Goal: Task Accomplishment & Management: Use online tool/utility

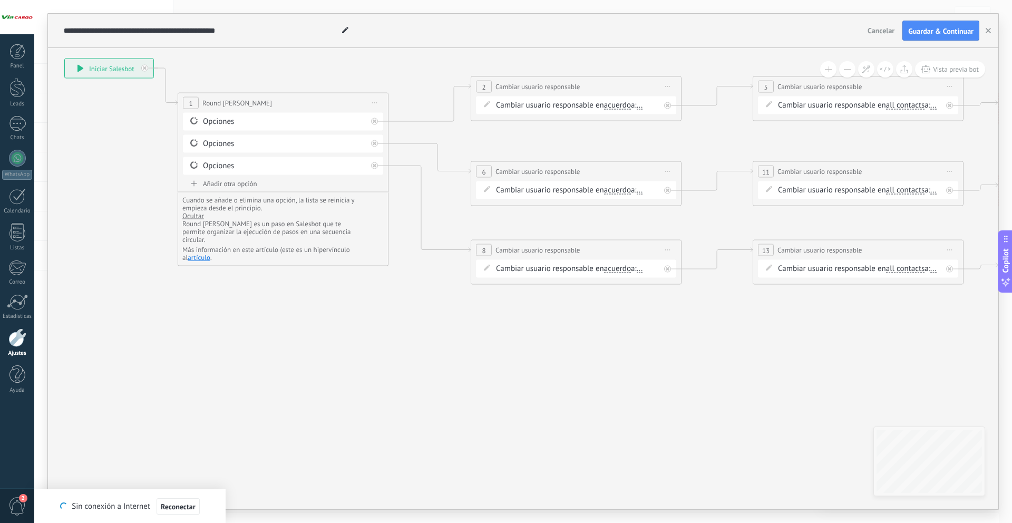
click at [26, 12] on div at bounding box center [17, 17] width 34 height 34
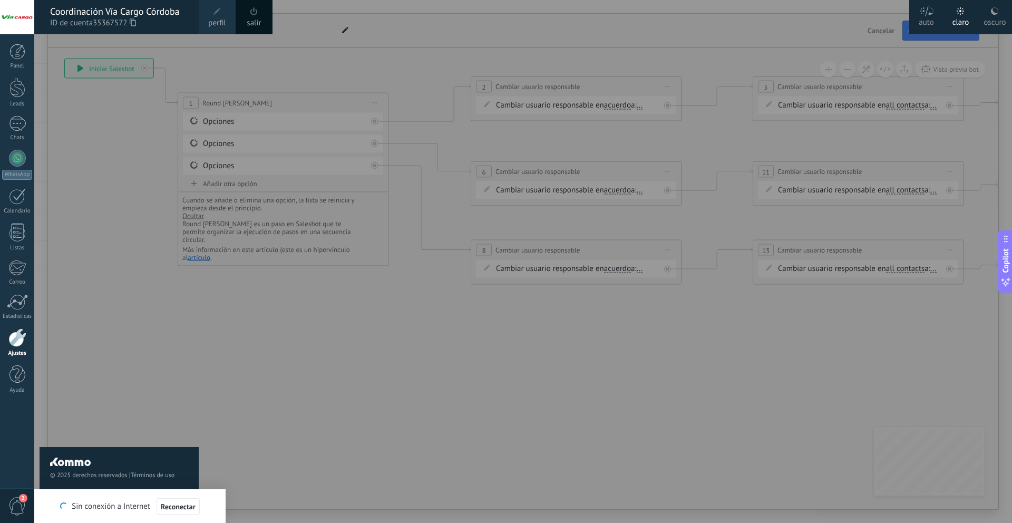
click at [130, 184] on div "© 2025 derechos reservados | Términos de uso Soporte técnico" at bounding box center [119, 278] width 159 height 489
click at [534, 417] on div at bounding box center [540, 261] width 1012 height 523
click at [364, 398] on div at bounding box center [540, 261] width 1012 height 523
click at [161, 510] on span "Reconectar" at bounding box center [178, 506] width 35 height 7
click at [161, 508] on div "Sin conexión a Internet Reconectar" at bounding box center [130, 506] width 100 height 16
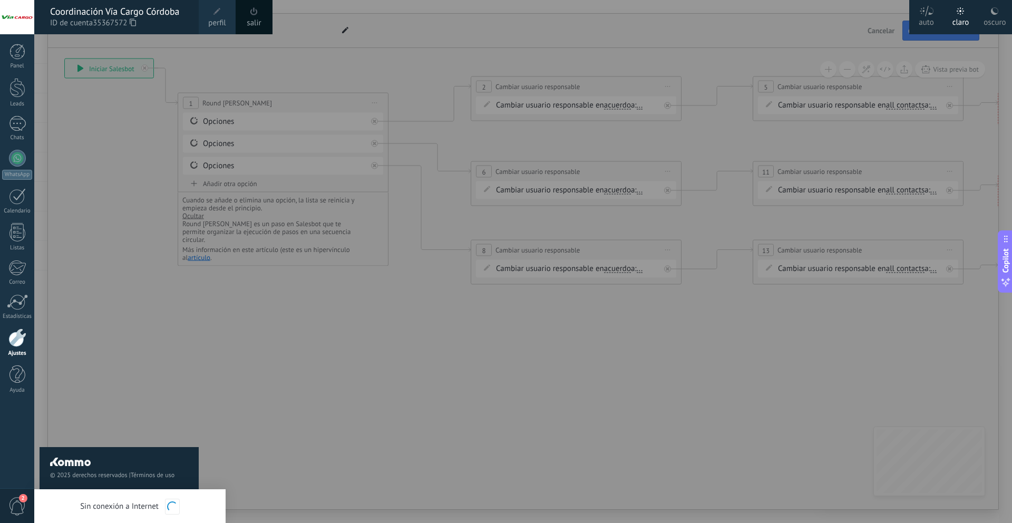
drag, startPoint x: 2, startPoint y: 103, endPoint x: 26, endPoint y: 74, distance: 37.8
click at [3, 103] on div "Leads" at bounding box center [17, 104] width 31 height 7
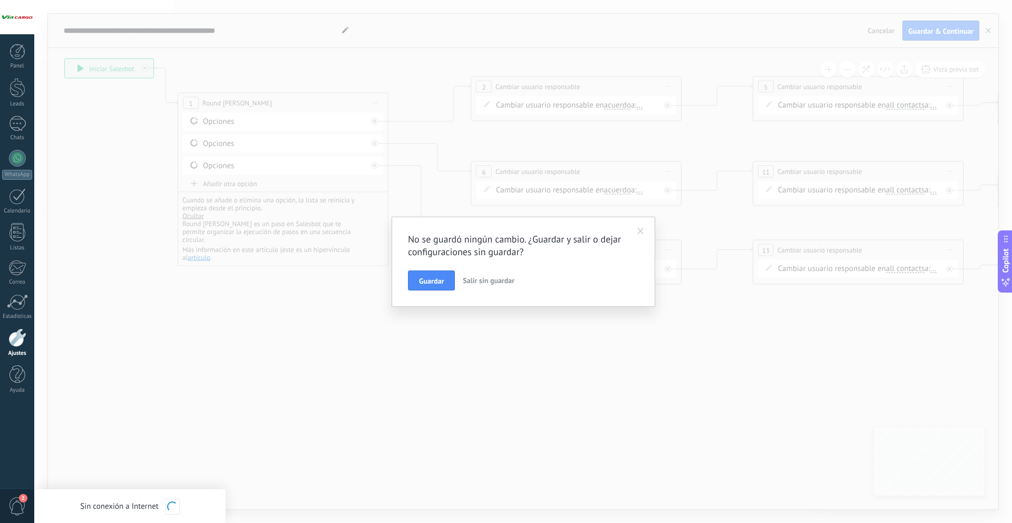
click at [26, 74] on div "Panel Leads Chats WhatsApp Clientes" at bounding box center [17, 224] width 34 height 361
drag, startPoint x: 481, startPoint y: 285, endPoint x: 190, endPoint y: 188, distance: 306.7
click at [481, 285] on button "Salir sin guardar" at bounding box center [489, 280] width 60 height 20
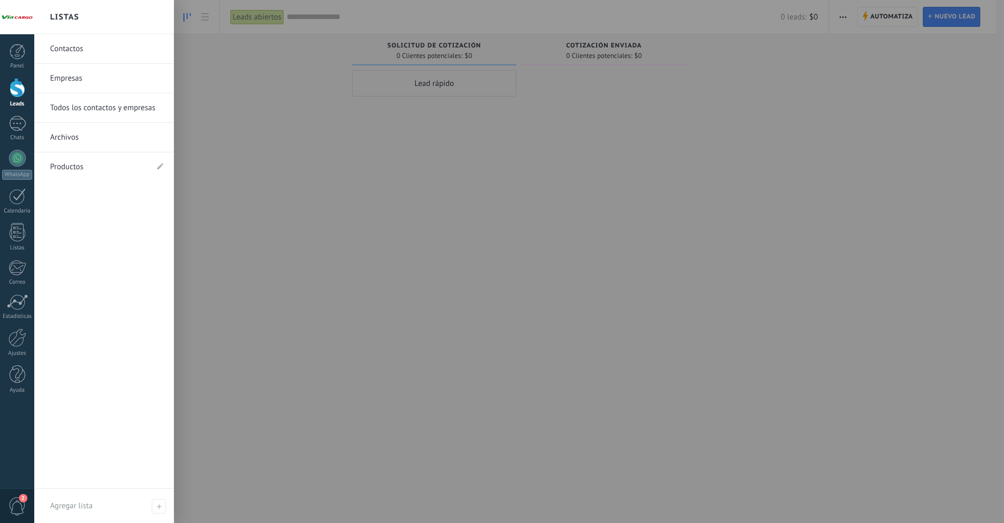
click at [9, 341] on div at bounding box center [17, 337] width 18 height 18
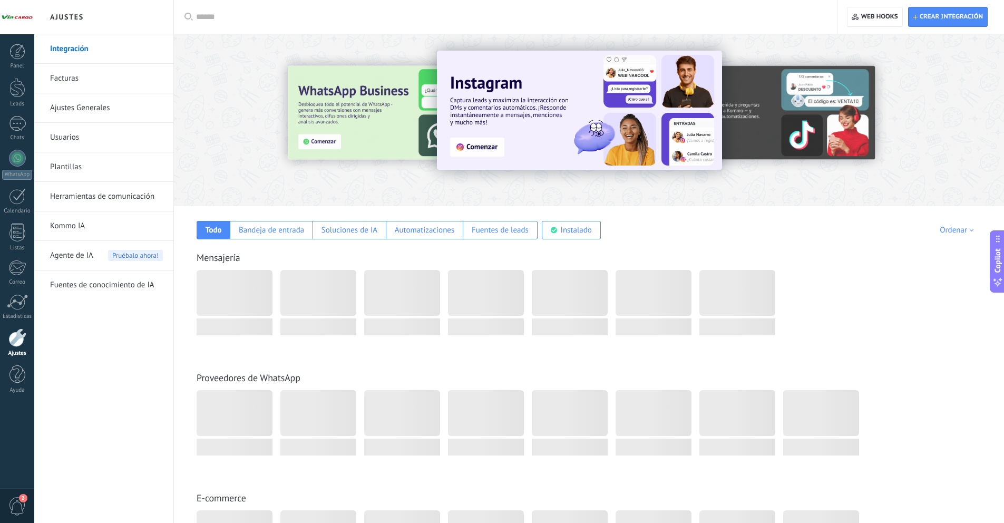
click at [84, 199] on link "Herramientas de comunicación" at bounding box center [106, 197] width 113 height 30
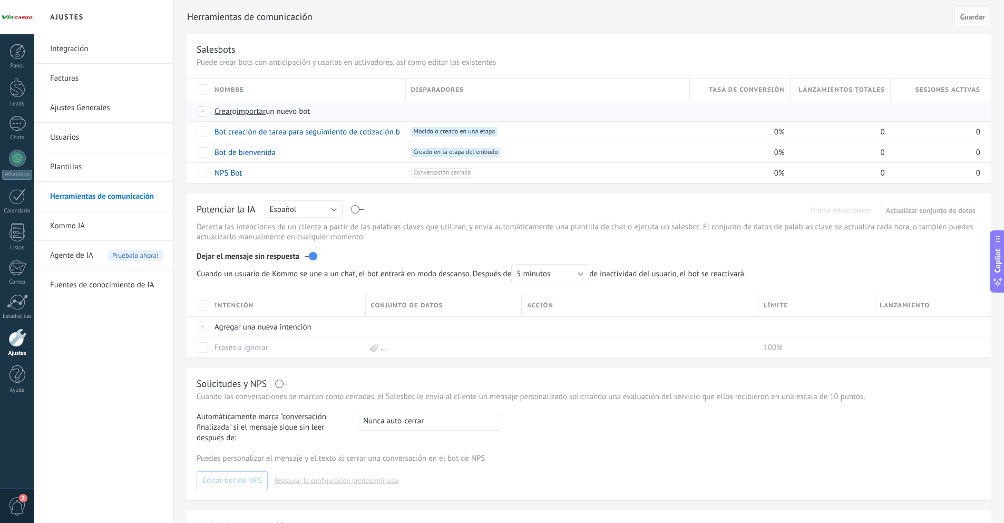
click at [227, 110] on span "Crear" at bounding box center [224, 111] width 18 height 10
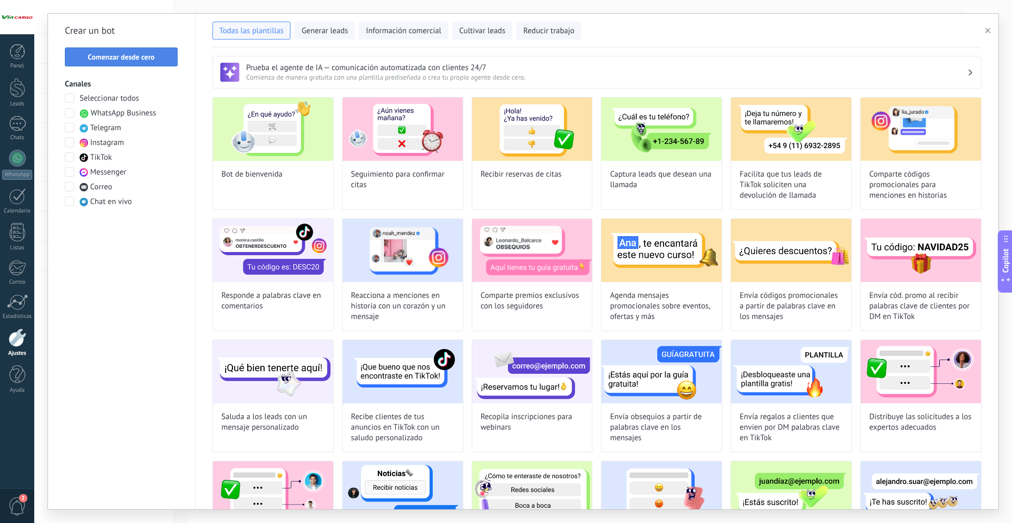
click at [112, 48] on button "Comenzar desde cero" at bounding box center [121, 56] width 113 height 19
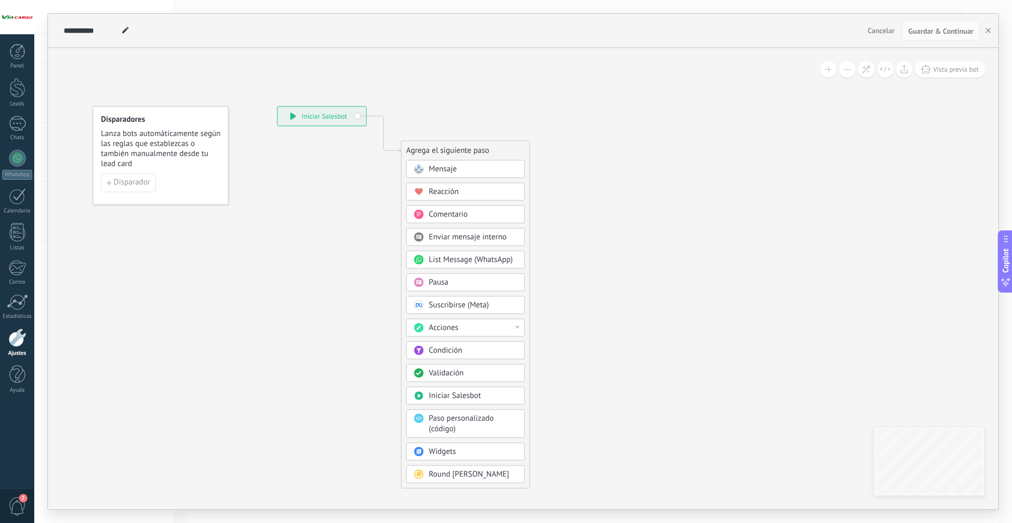
click at [488, 323] on div "Acciones" at bounding box center [473, 328] width 89 height 11
click at [387, 252] on icon at bounding box center [368, 296] width 708 height 909
click at [491, 350] on div "Condición" at bounding box center [473, 350] width 89 height 11
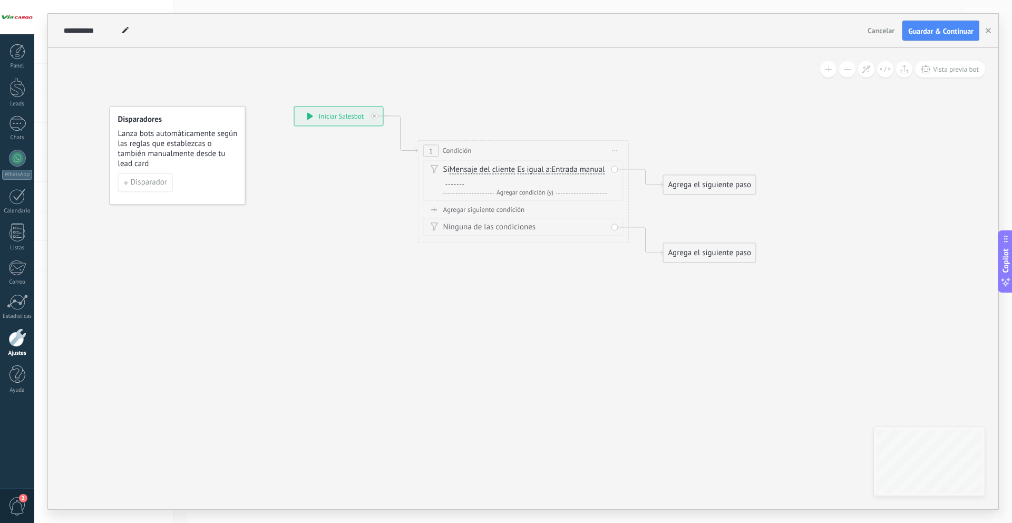
click at [489, 167] on span "Mensaje del cliente" at bounding box center [483, 170] width 66 height 8
click at [489, 167] on button "Mensaje del cliente" at bounding box center [510, 169] width 132 height 19
click at [143, 179] on span "Disparador" at bounding box center [149, 182] width 36 height 7
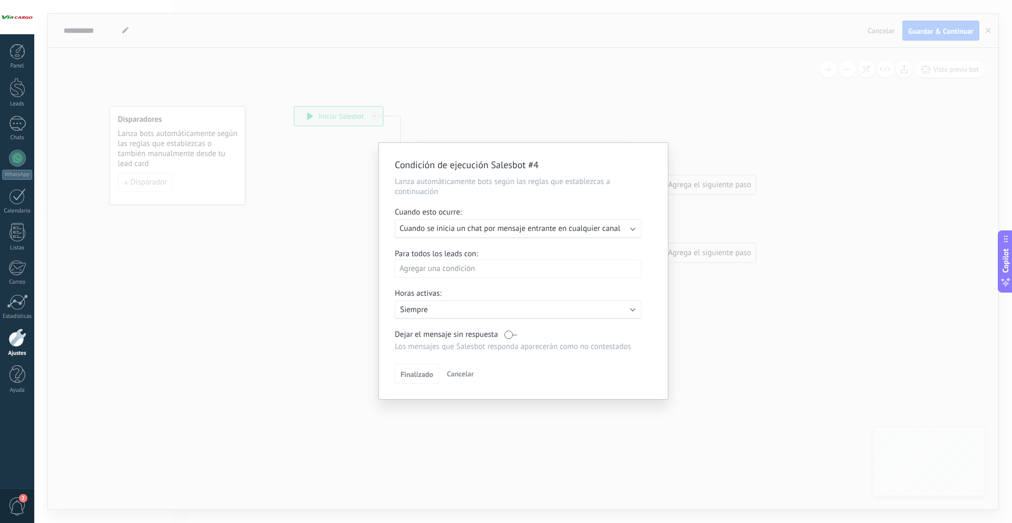
click at [491, 269] on div "Agregar una condición" at bounding box center [518, 268] width 247 height 18
click at [577, 317] on div at bounding box center [523, 271] width 289 height 256
click at [574, 300] on div "Activo: Siempre" at bounding box center [518, 309] width 247 height 18
click at [779, 315] on div "Condición de ejecución Salesbot #4 Lanza automáticamente bots según las reglas …" at bounding box center [523, 261] width 978 height 523
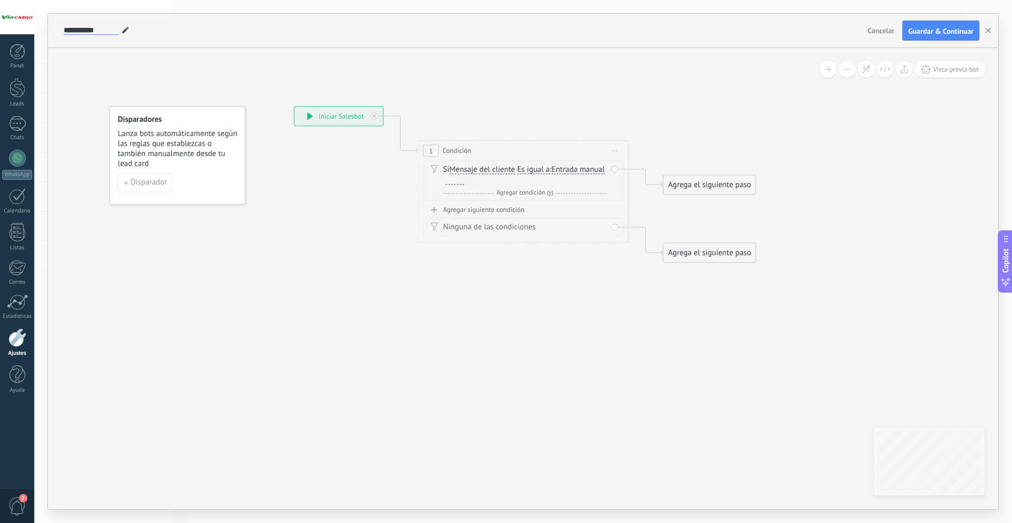
click at [95, 29] on input "**********" at bounding box center [91, 30] width 55 height 8
type input "*"
type input "**********"
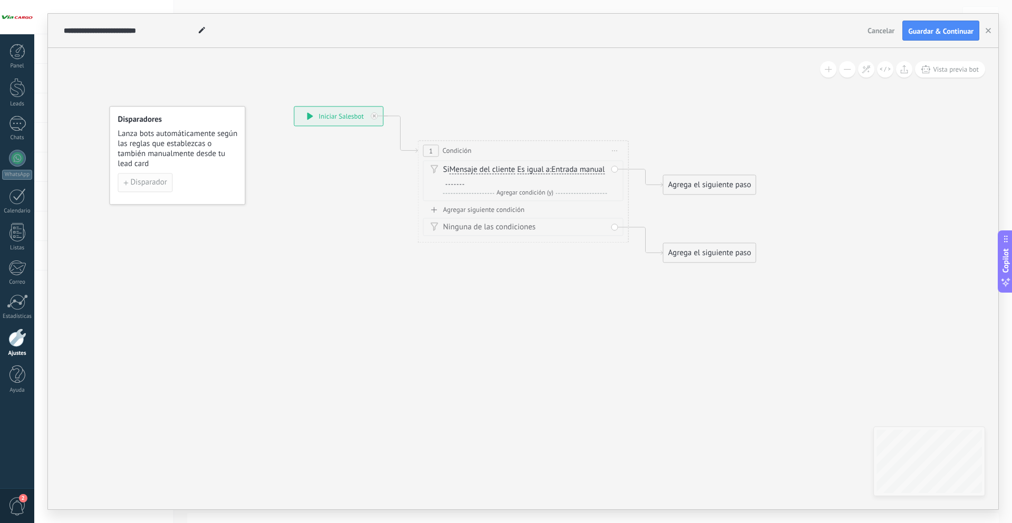
click at [147, 186] on span "Disparador" at bounding box center [149, 182] width 36 height 7
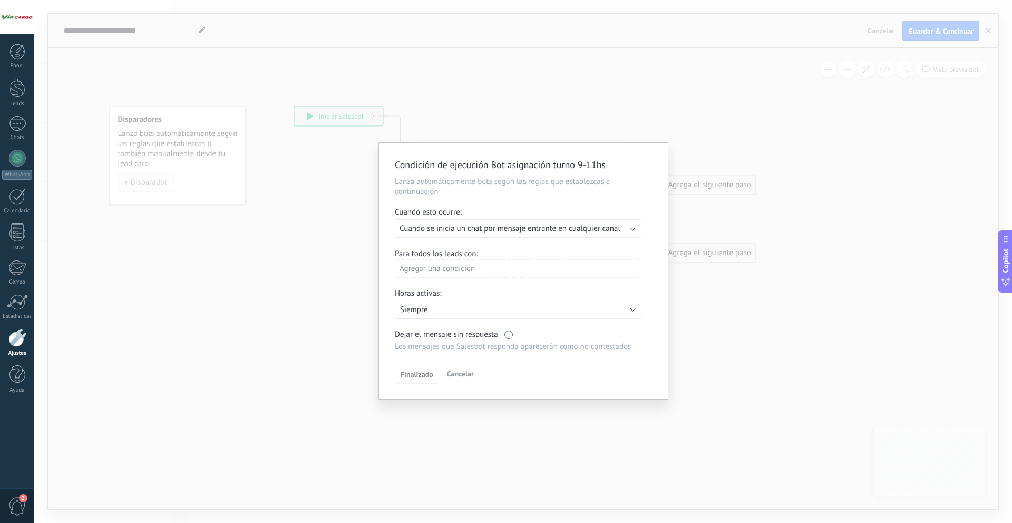
click at [579, 228] on span "Cuando se inicia un chat por mensaje entrante en cualquier canal" at bounding box center [510, 228] width 221 height 10
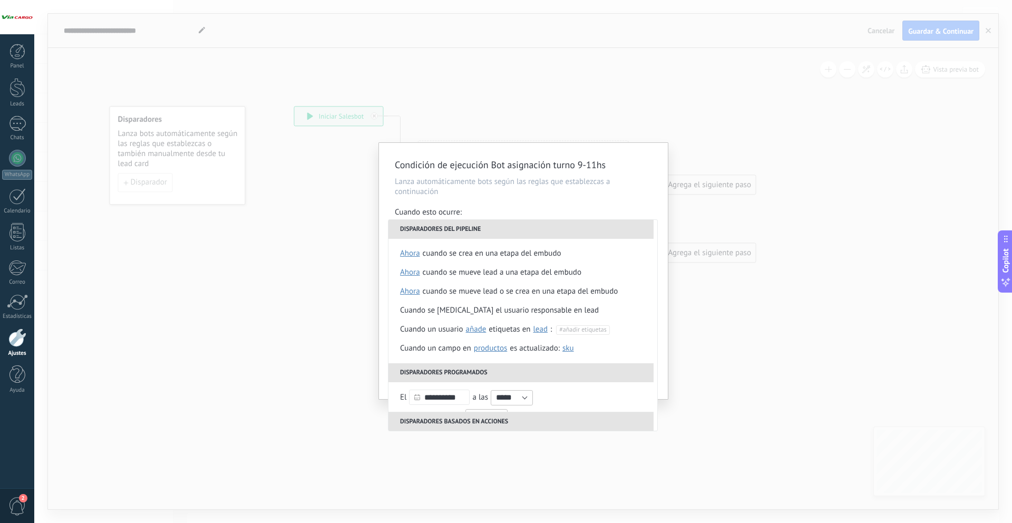
click at [585, 203] on div "Condición de ejecución Bot asignación turno 9-11hs Lanza automáticamente bots s…" at bounding box center [523, 271] width 289 height 256
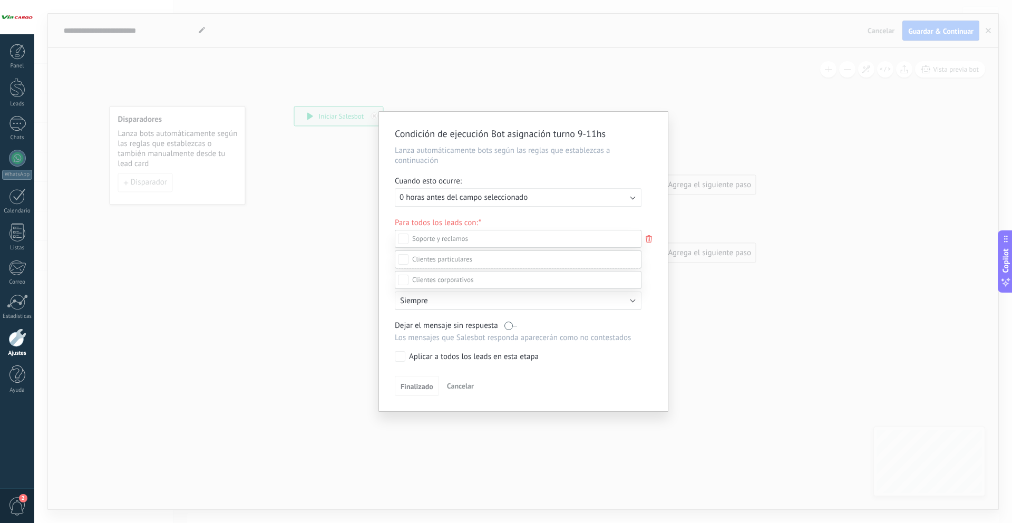
click at [493, 164] on div at bounding box center [523, 261] width 978 height 523
click at [500, 199] on span "0 horas antes del campo seleccionado" at bounding box center [464, 197] width 128 height 10
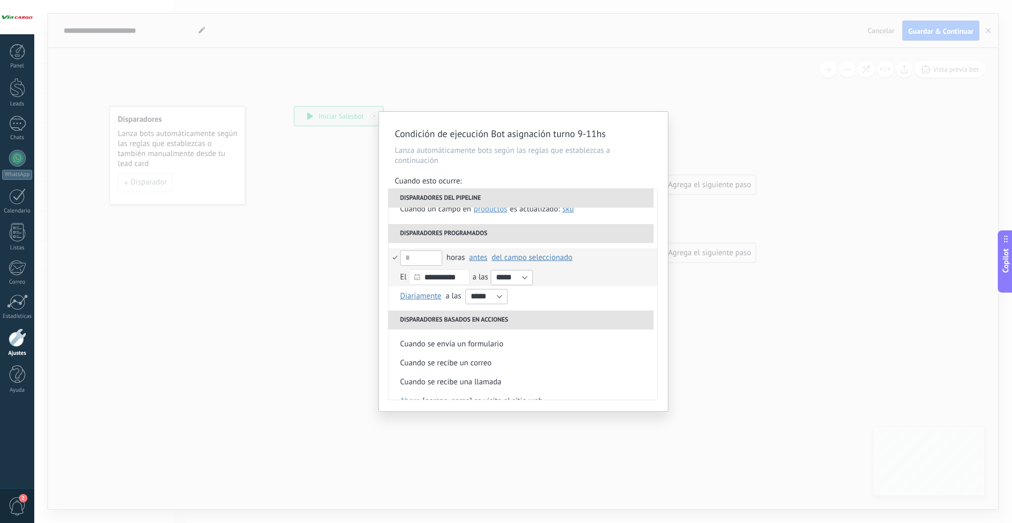
scroll to position [124, 0]
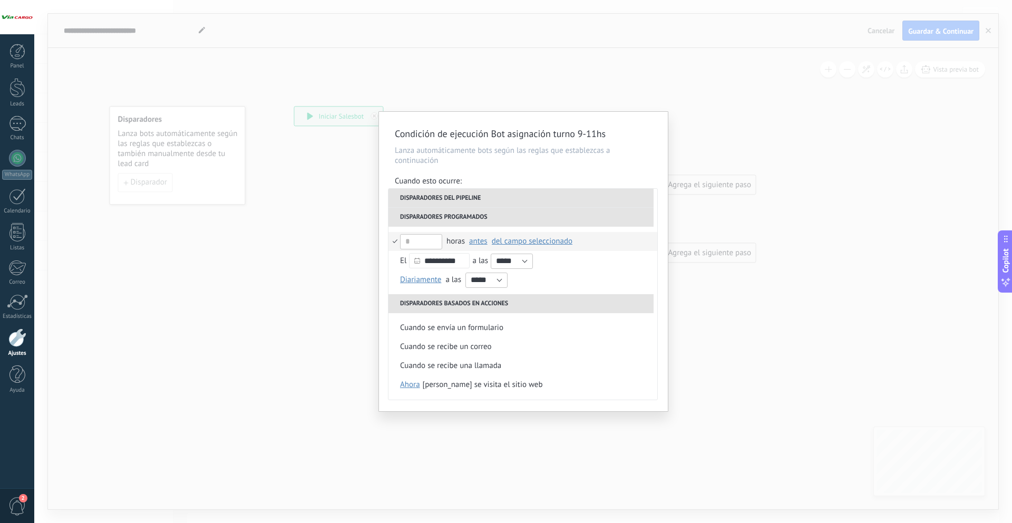
click at [746, 221] on div "Condición de ejecución Bot asignación turno 9-11hs Lanza automáticamente bots s…" at bounding box center [523, 261] width 978 height 523
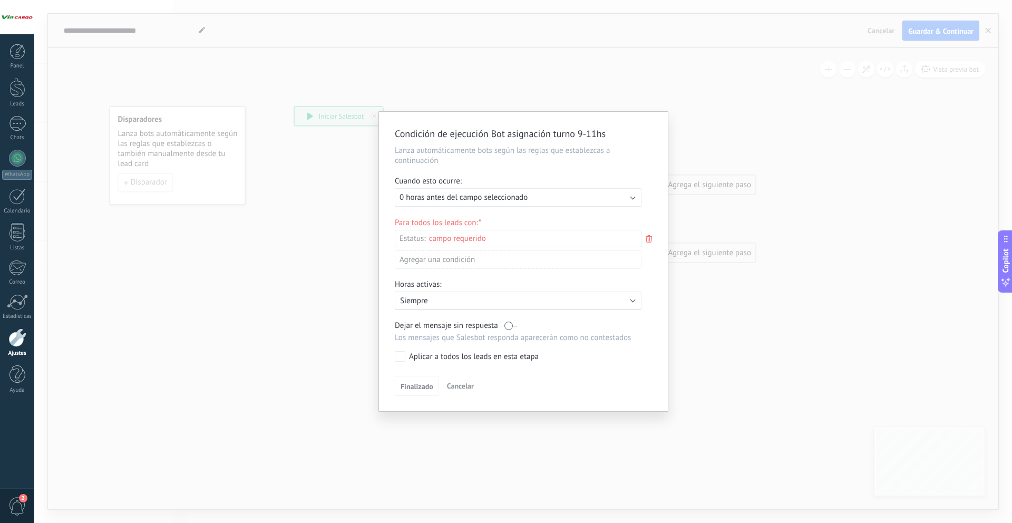
click at [898, 72] on div "Condición de ejecución Bot asignación turno 9-11hs Lanza automáticamente bots s…" at bounding box center [523, 261] width 978 height 523
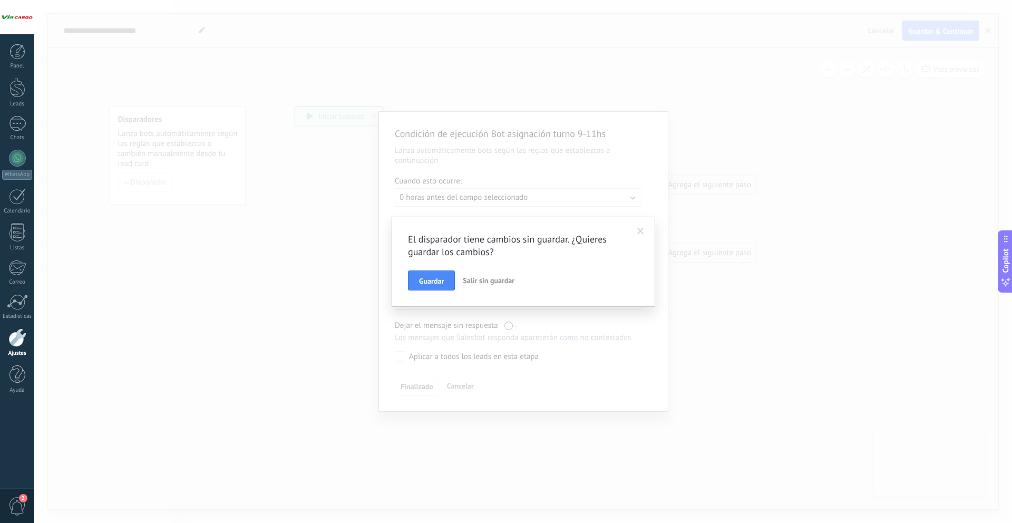
click at [469, 133] on div "El disparador tiene cambios sin guardar. ¿Quieres guardar los cambios? Guardar …" at bounding box center [523, 261] width 978 height 523
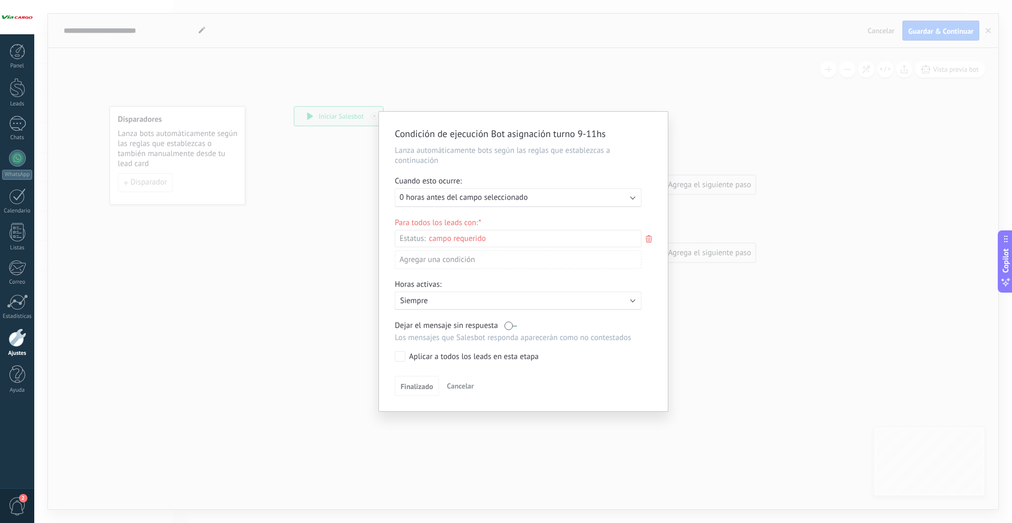
click at [630, 163] on p "Lanza automáticamente bots según las reglas que establezcas a continuación" at bounding box center [523, 155] width 257 height 20
click at [624, 182] on div "Cuando esto ocurre:" at bounding box center [523, 182] width 257 height 12
click at [623, 187] on div "Cuando esto ocurre:" at bounding box center [523, 182] width 257 height 12
drag, startPoint x: 621, startPoint y: 194, endPoint x: 620, endPoint y: 200, distance: 6.5
click at [621, 194] on div "Ejecutar: 0 horas antes del campo seleccionado" at bounding box center [514, 197] width 229 height 10
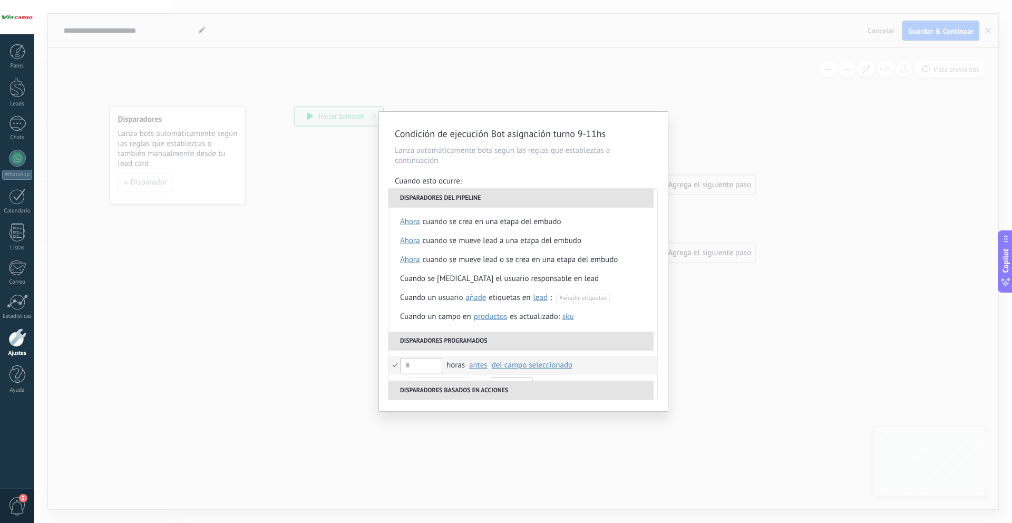
scroll to position [0, 0]
click at [495, 163] on p "Lanza automáticamente bots según las reglas que establezcas a continuación" at bounding box center [523, 155] width 257 height 20
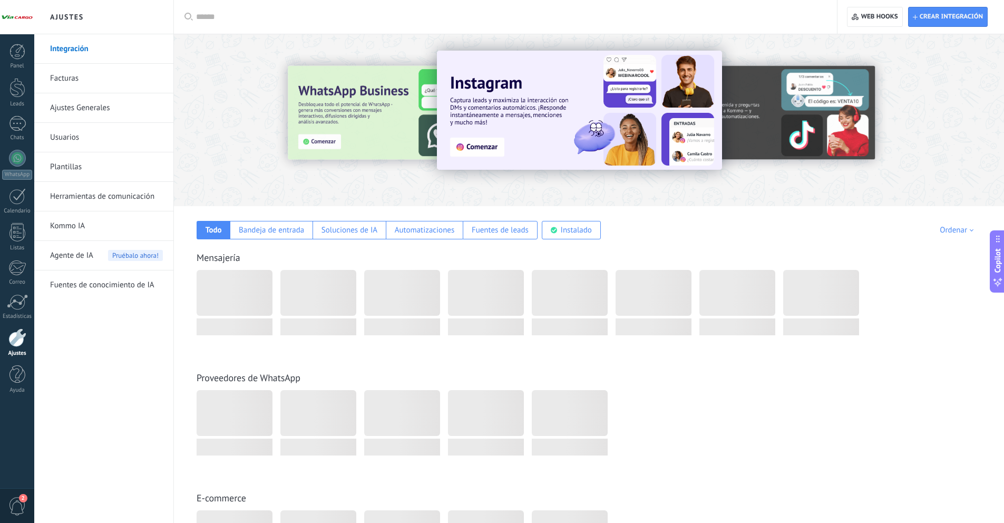
click at [124, 192] on link "Herramientas de comunicación" at bounding box center [106, 197] width 113 height 30
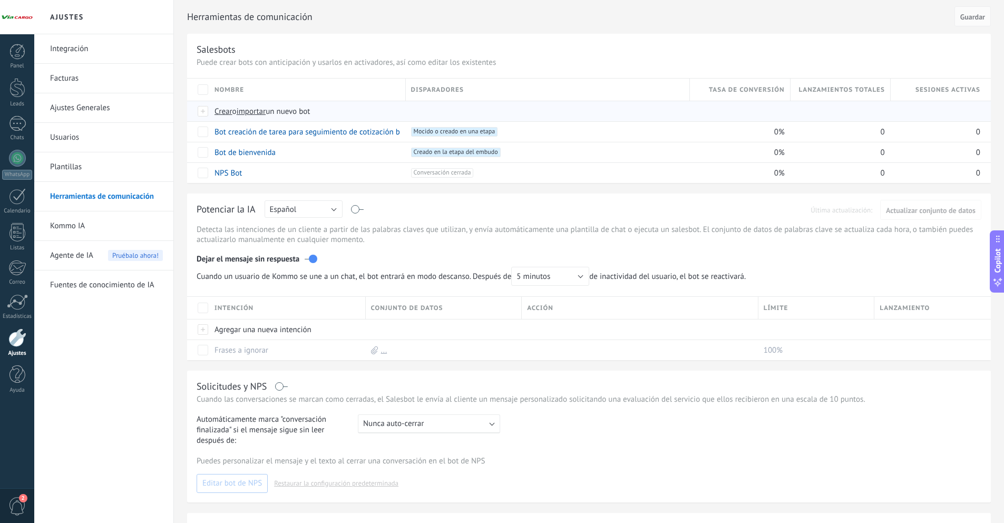
click at [228, 108] on span "Crear" at bounding box center [224, 111] width 18 height 10
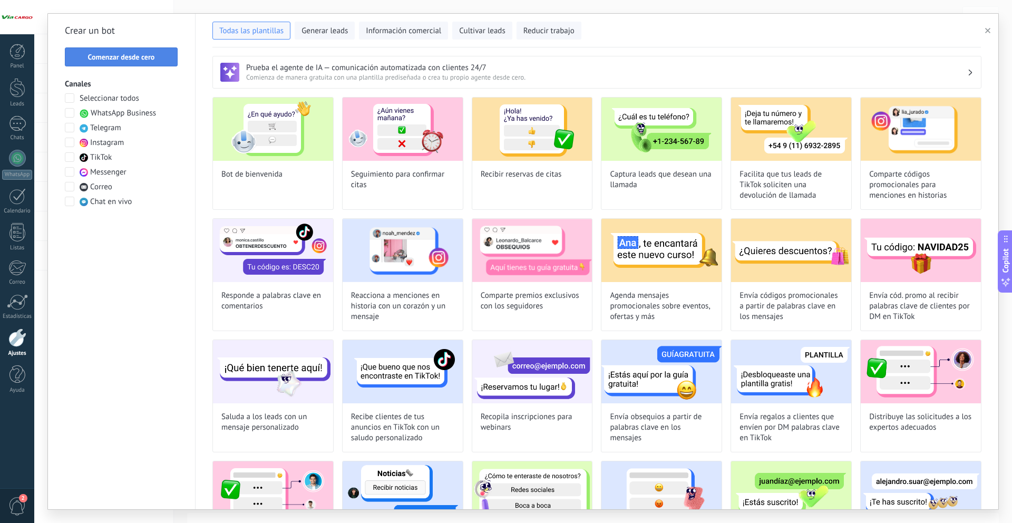
click at [121, 62] on button "Comenzar desde cero" at bounding box center [121, 56] width 113 height 19
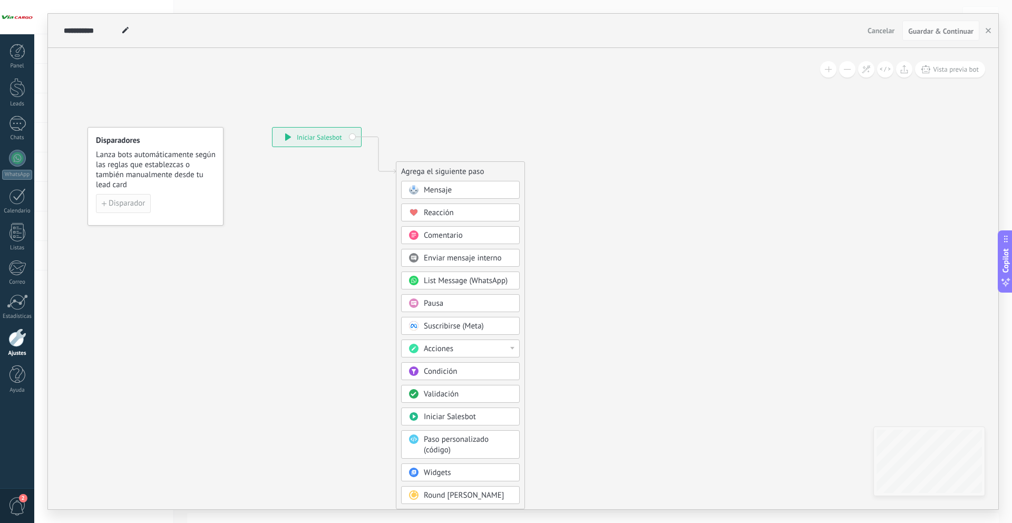
click at [135, 198] on button "Disparador" at bounding box center [123, 203] width 55 height 19
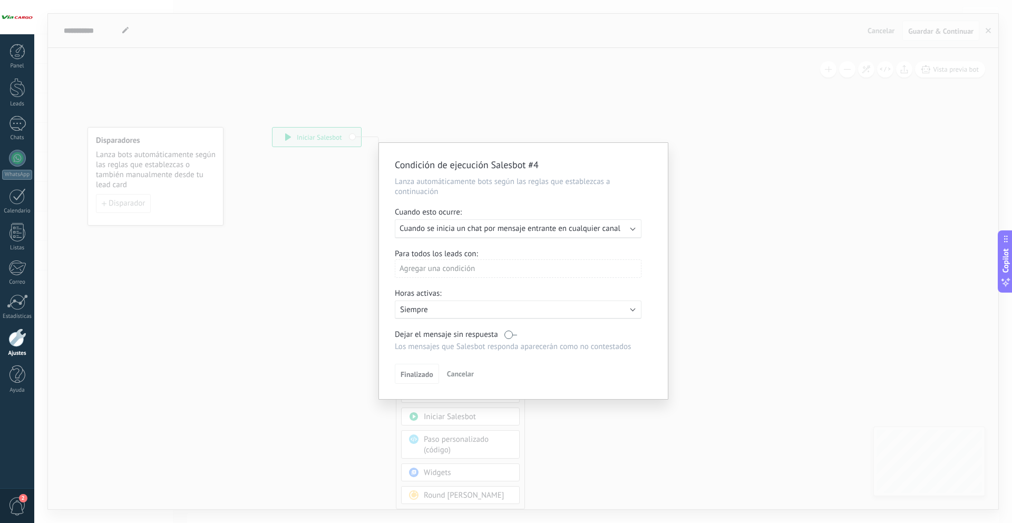
click at [431, 268] on div "Agregar una condición" at bounding box center [518, 268] width 247 height 18
click at [431, 268] on div at bounding box center [523, 271] width 289 height 256
click at [447, 317] on div "Activo: Siempre" at bounding box center [518, 309] width 247 height 18
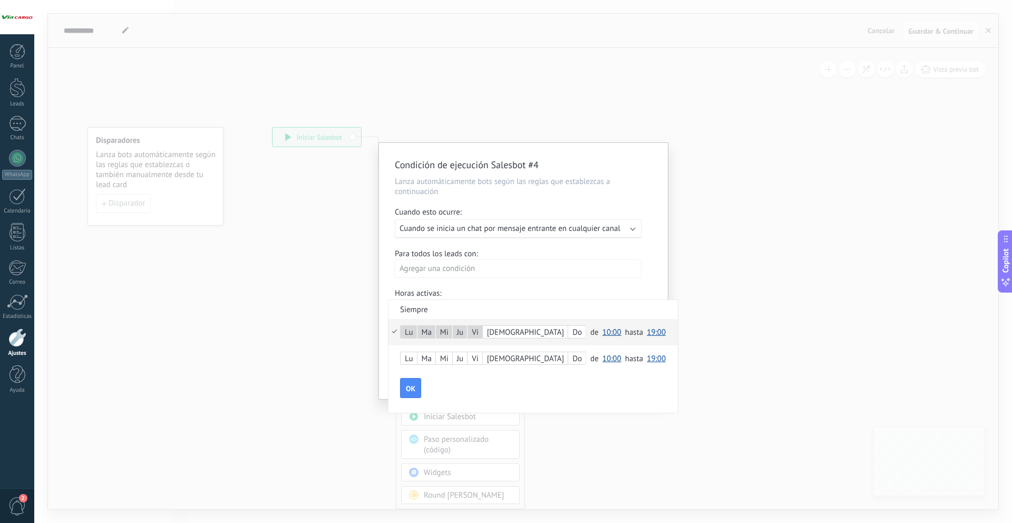
click at [602, 330] on span "10:00" at bounding box center [611, 332] width 19 height 10
click at [599, 348] on li "09:00" at bounding box center [615, 342] width 33 height 18
click at [647, 328] on span "19:00" at bounding box center [656, 332] width 19 height 10
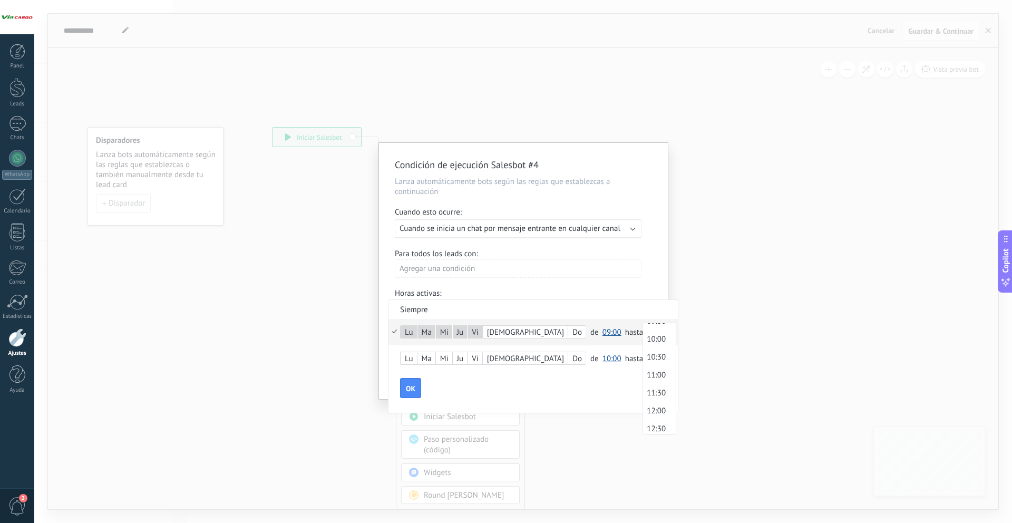
click at [643, 377] on span "11:00" at bounding box center [658, 375] width 30 height 10
click at [417, 393] on button "OK" at bounding box center [410, 388] width 21 height 20
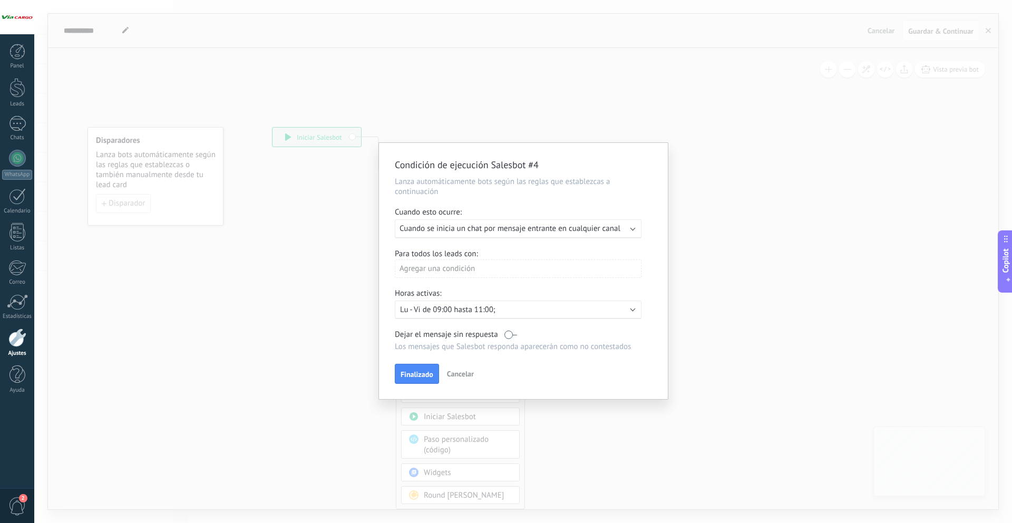
click at [507, 337] on label at bounding box center [510, 334] width 13 height 10
click at [416, 372] on span "Finalizado" at bounding box center [417, 374] width 33 height 7
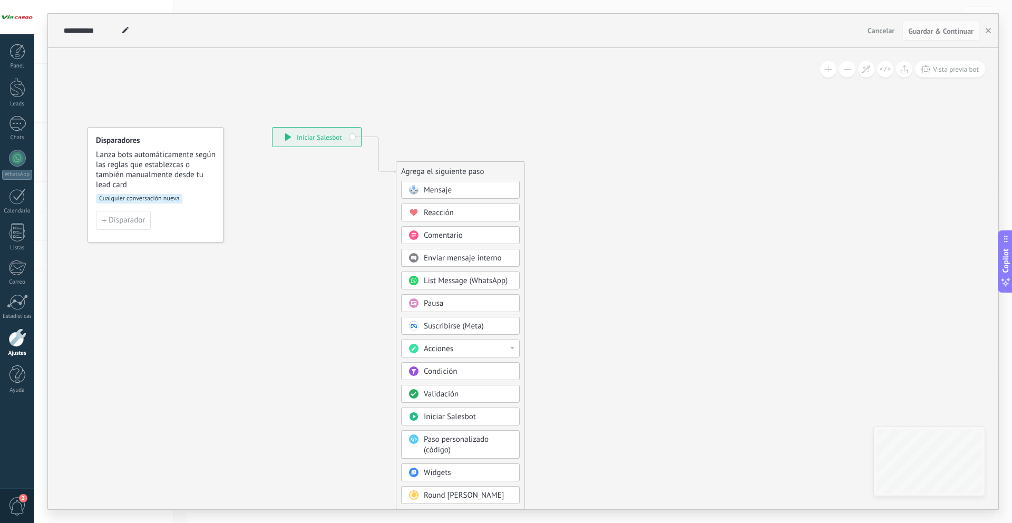
click at [434, 349] on span "Acciones" at bounding box center [439, 349] width 30 height 10
click at [488, 432] on div "Cambiar usuario responsable" at bounding box center [461, 429] width 118 height 18
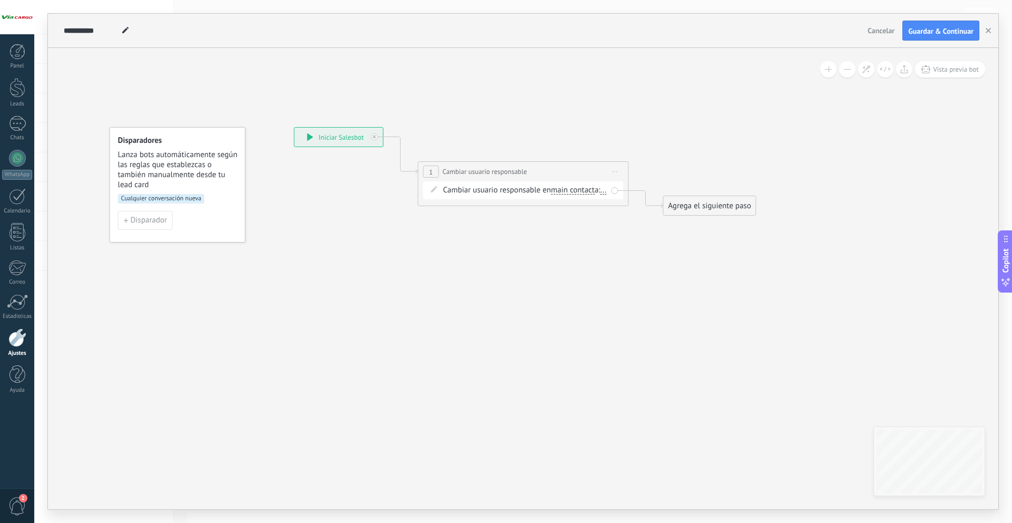
click at [566, 192] on span "main contact" at bounding box center [573, 190] width 44 height 8
click at [566, 192] on button "main contact" at bounding box center [612, 190] width 132 height 19
click at [662, 169] on icon at bounding box center [508, 171] width 954 height 617
click at [600, 195] on span "..." at bounding box center [603, 190] width 6 height 8
click at [566, 315] on icon at bounding box center [508, 171] width 954 height 617
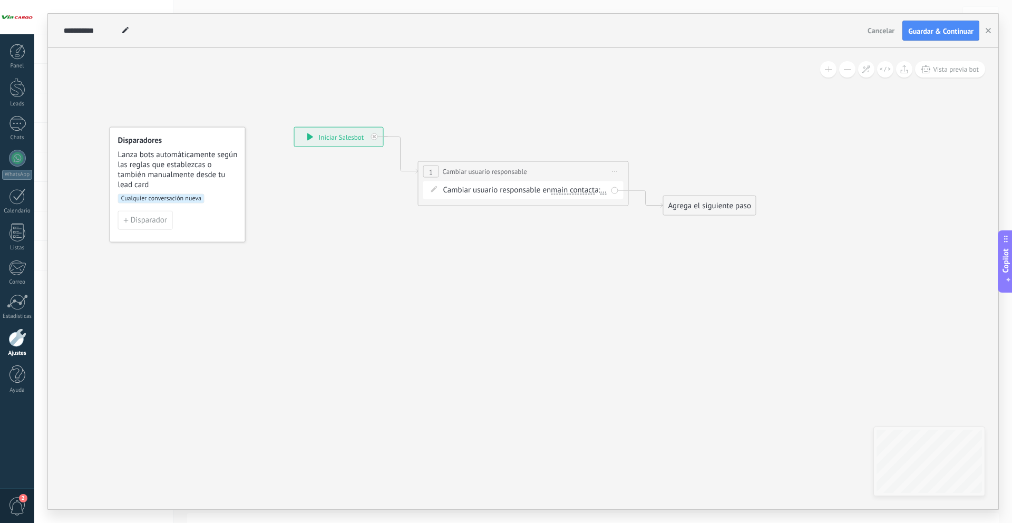
click at [450, 196] on div "Cambiar usuario responsable en main contact main contact all contacts chat cont…" at bounding box center [525, 190] width 164 height 11
click at [600, 195] on span "..." at bounding box center [603, 190] width 6 height 8
drag, startPoint x: 630, startPoint y: 322, endPoint x: 645, endPoint y: 89, distance: 233.4
click at [633, 317] on icon at bounding box center [508, 172] width 954 height 617
click at [986, 32] on icon "button" at bounding box center [988, 30] width 5 height 5
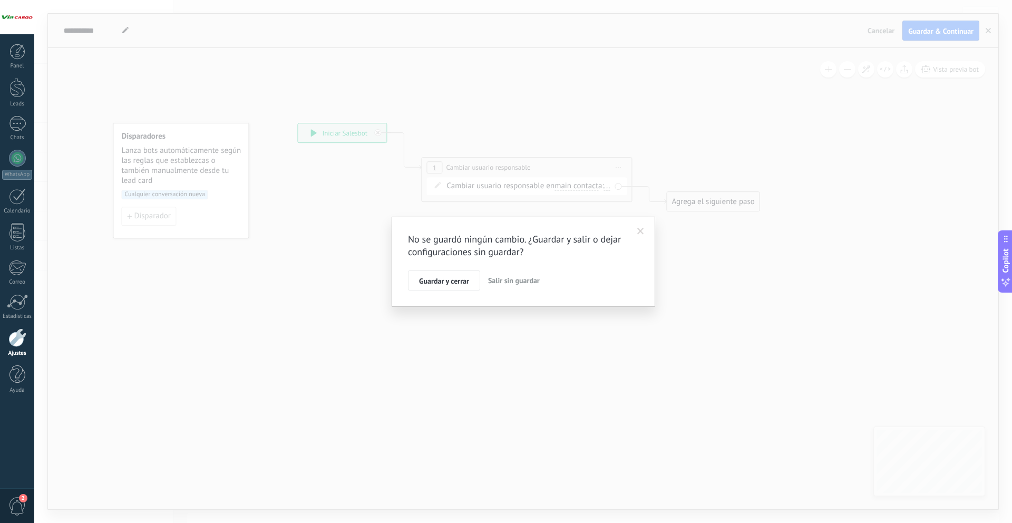
drag, startPoint x: 511, startPoint y: 281, endPoint x: 512, endPoint y: 273, distance: 8.0
click at [511, 281] on span "Salir sin guardar" at bounding box center [514, 280] width 52 height 9
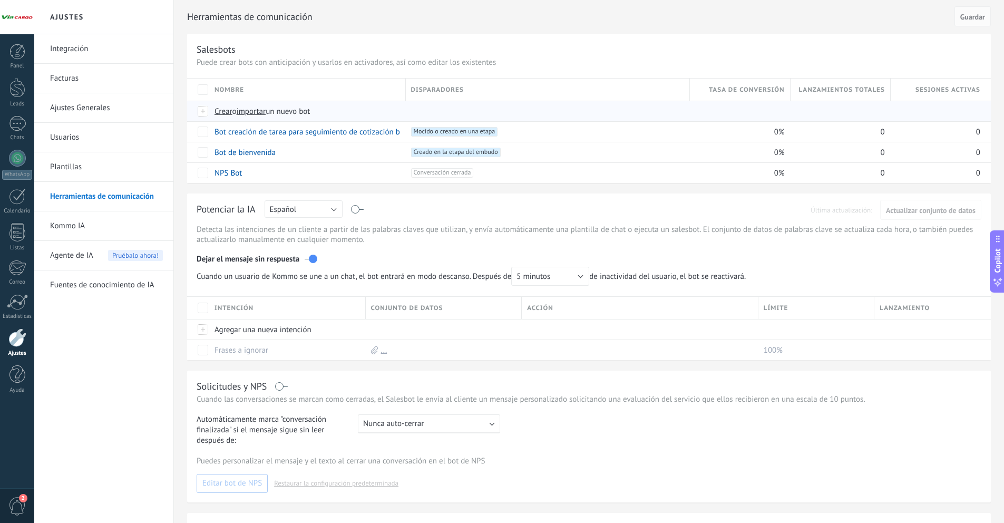
click at [231, 109] on span "Crear" at bounding box center [224, 111] width 18 height 10
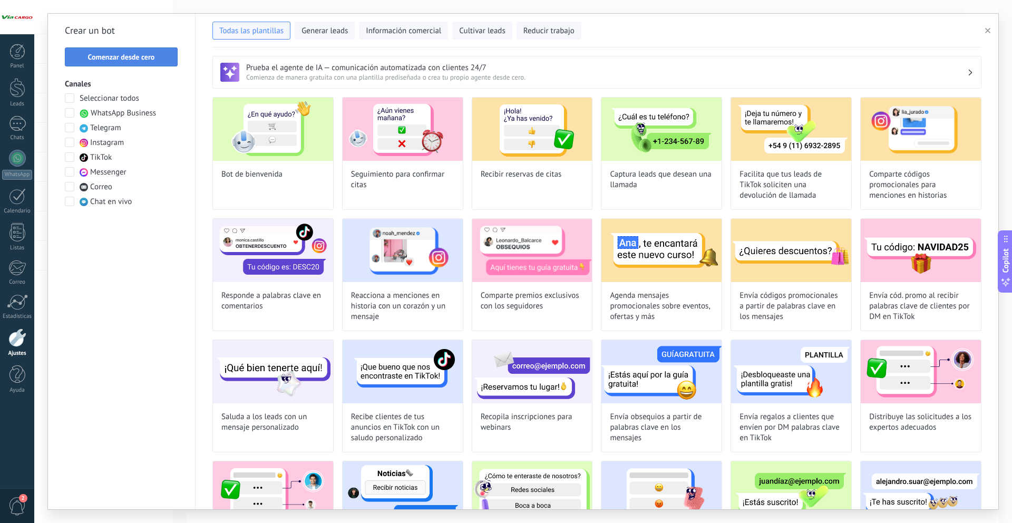
click at [84, 55] on span "Comenzar desde cero" at bounding box center [121, 56] width 101 height 7
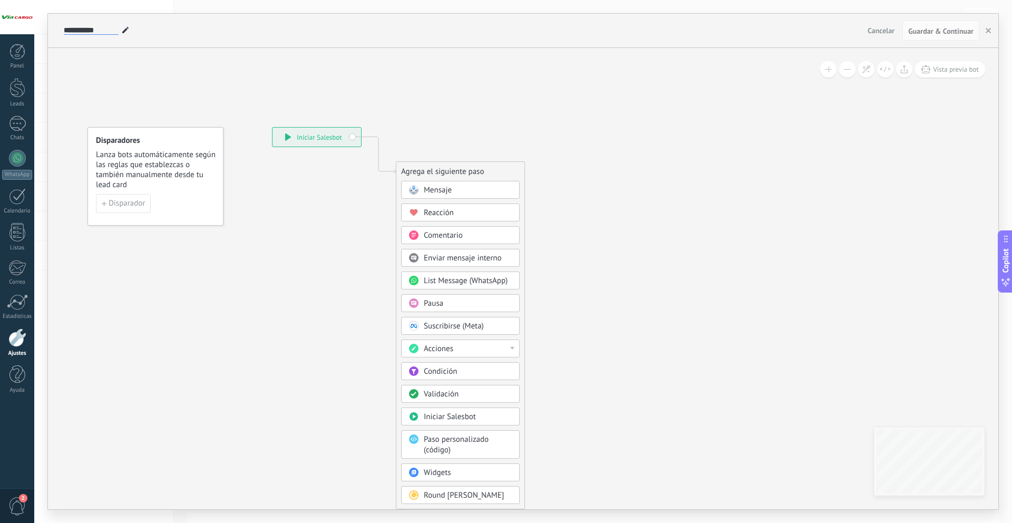
click at [100, 26] on input "**********" at bounding box center [91, 30] width 55 height 8
click at [125, 28] on icon at bounding box center [125, 30] width 6 height 6
click at [107, 28] on input "**********" at bounding box center [91, 30] width 55 height 8
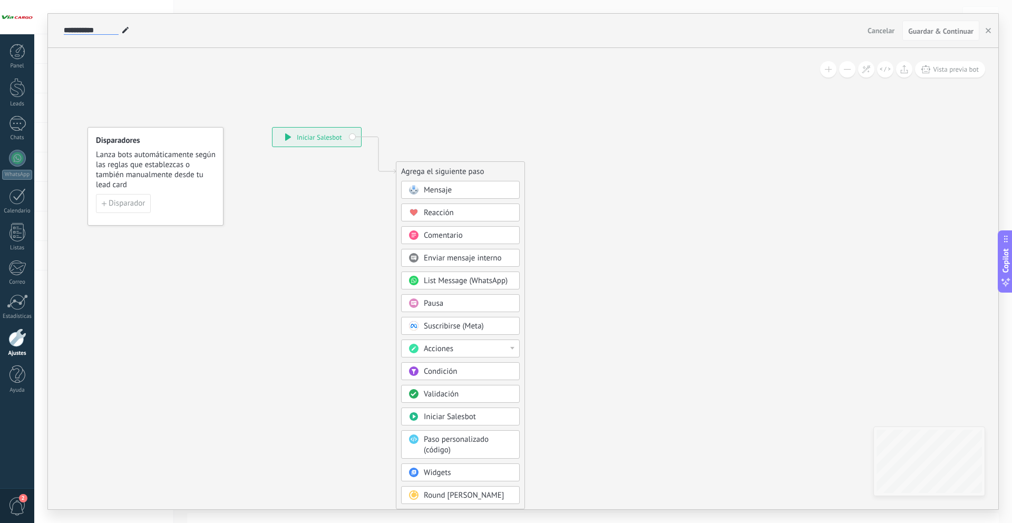
click at [107, 28] on input "**********" at bounding box center [91, 30] width 55 height 8
type input "**********"
click at [110, 211] on button "Disparador" at bounding box center [123, 203] width 55 height 19
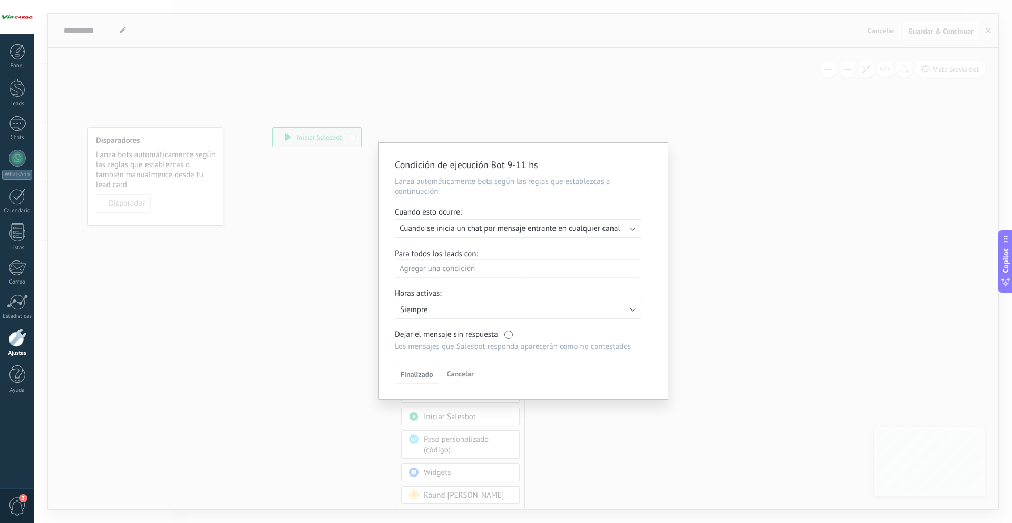
click at [464, 314] on p "Siempre" at bounding box center [492, 310] width 184 height 10
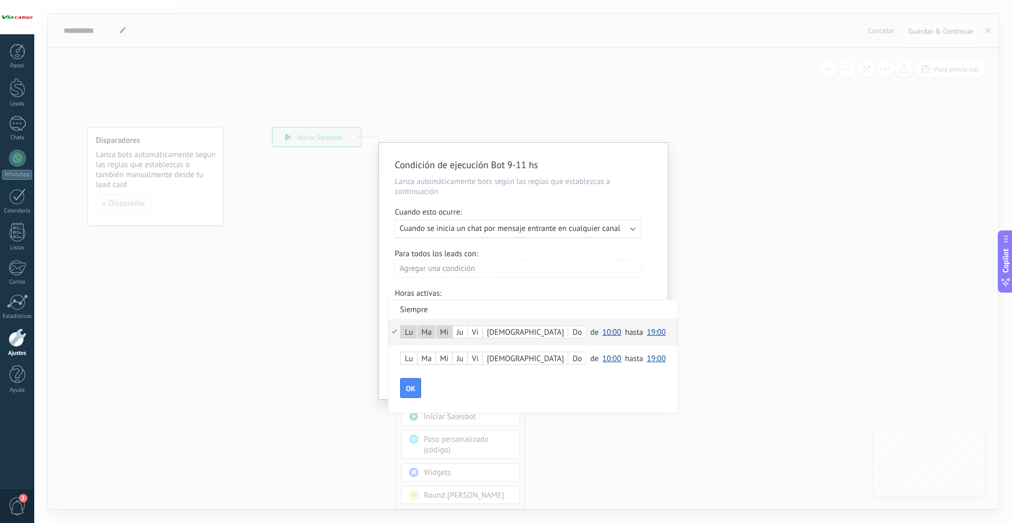
drag, startPoint x: 457, startPoint y: 338, endPoint x: 465, endPoint y: 338, distance: 7.9
click at [458, 338] on div "Ju" at bounding box center [460, 332] width 14 height 15
click at [602, 327] on span "10:00" at bounding box center [611, 332] width 19 height 10
click at [599, 343] on span "09:00" at bounding box center [614, 342] width 30 height 10
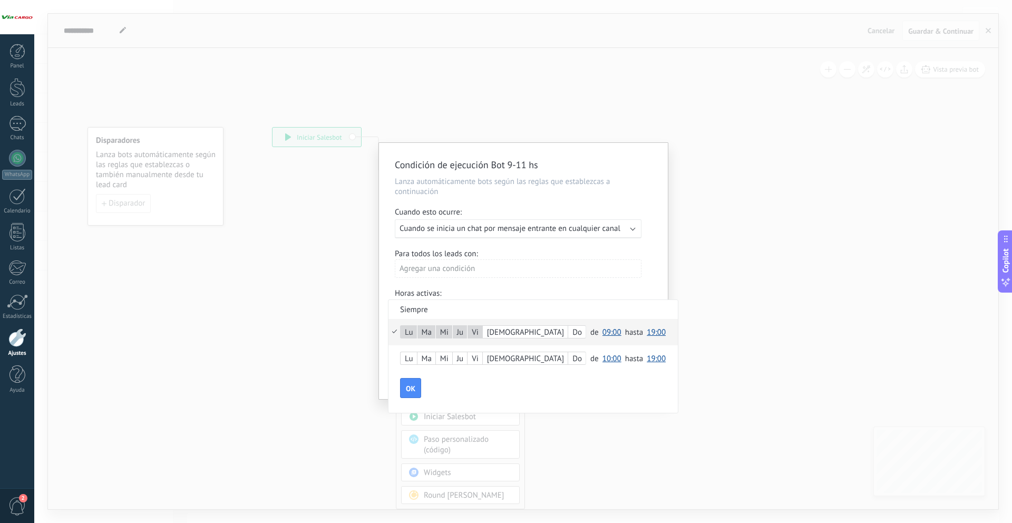
click at [647, 332] on span "19:00" at bounding box center [656, 332] width 19 height 10
click at [643, 354] on span "11:00" at bounding box center [658, 353] width 30 height 10
click at [414, 390] on span "OK" at bounding box center [410, 388] width 9 height 7
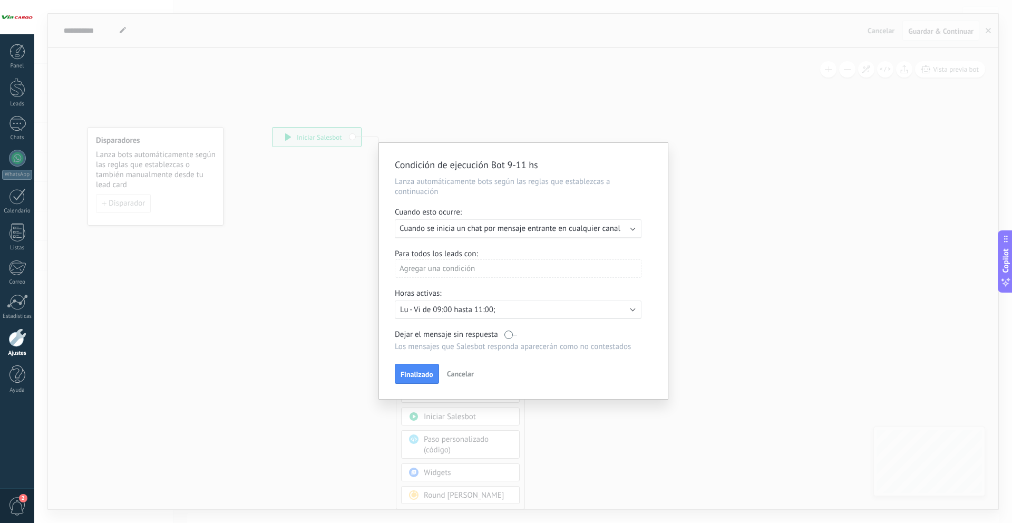
click at [507, 332] on label at bounding box center [510, 334] width 13 height 10
click at [415, 373] on span "Finalizado" at bounding box center [417, 374] width 33 height 7
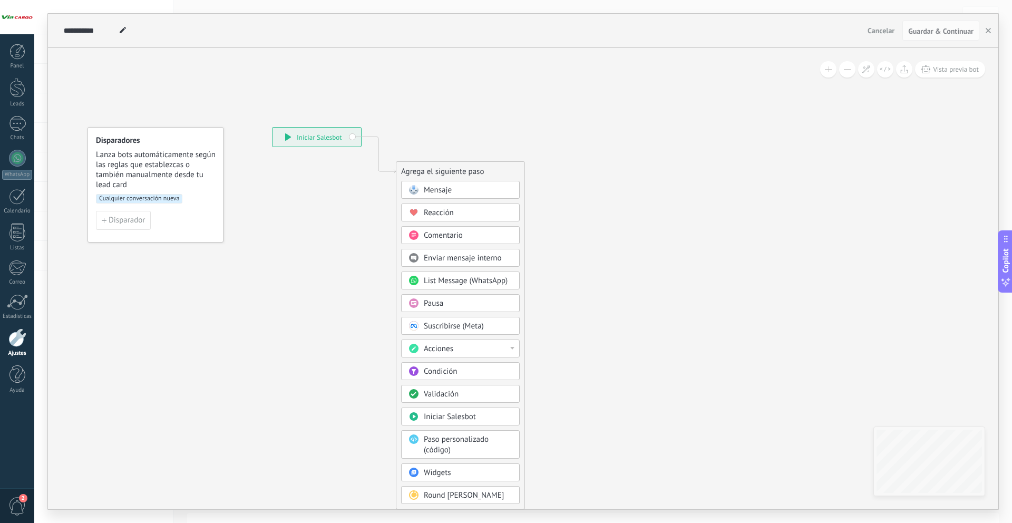
click at [444, 346] on span "Acciones" at bounding box center [439, 349] width 30 height 10
click at [478, 436] on div "Cambiar usuario responsable" at bounding box center [461, 439] width 118 height 18
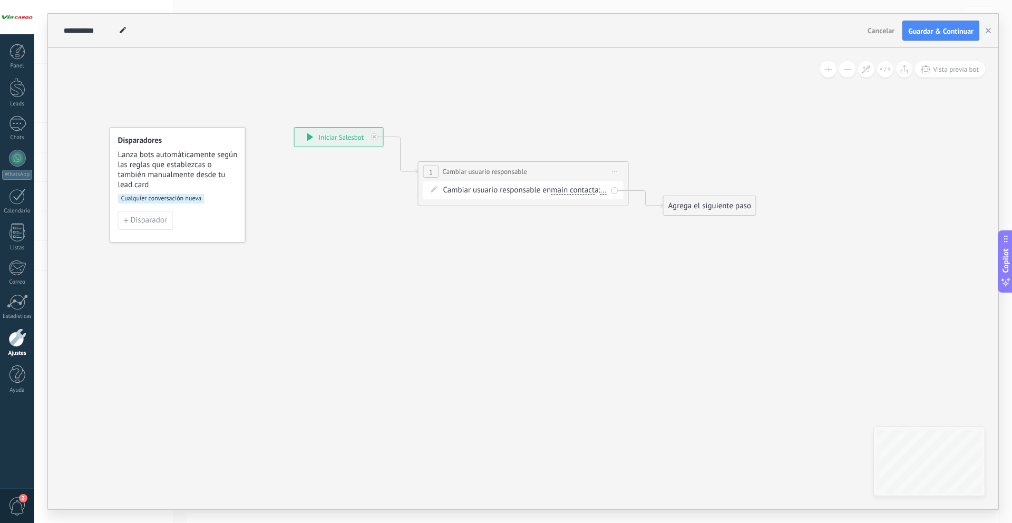
click at [449, 196] on div "Cambiar usuario responsable en main contact main contact all contacts chat cont…" at bounding box center [525, 190] width 164 height 11
click at [600, 195] on span "..." at bounding box center [603, 190] width 6 height 8
drag, startPoint x: 547, startPoint y: 337, endPoint x: 610, endPoint y: 296, distance: 75.9
click at [547, 337] on icon at bounding box center [508, 171] width 954 height 617
click at [982, 32] on button "button" at bounding box center [988, 31] width 16 height 20
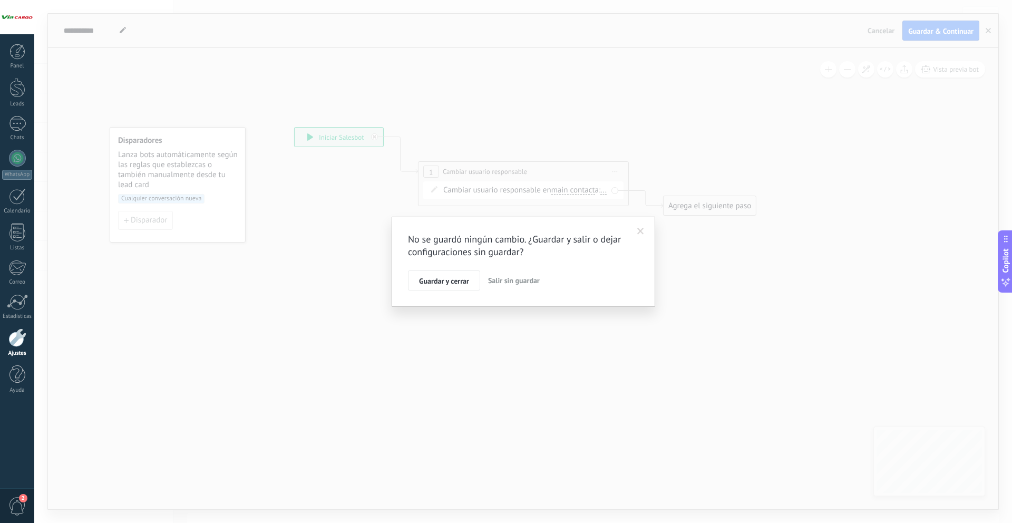
drag, startPoint x: 498, startPoint y: 284, endPoint x: 427, endPoint y: 248, distance: 78.7
click at [497, 283] on span "Salir sin guardar" at bounding box center [514, 280] width 52 height 9
